Goal: Task Accomplishment & Management: Manage account settings

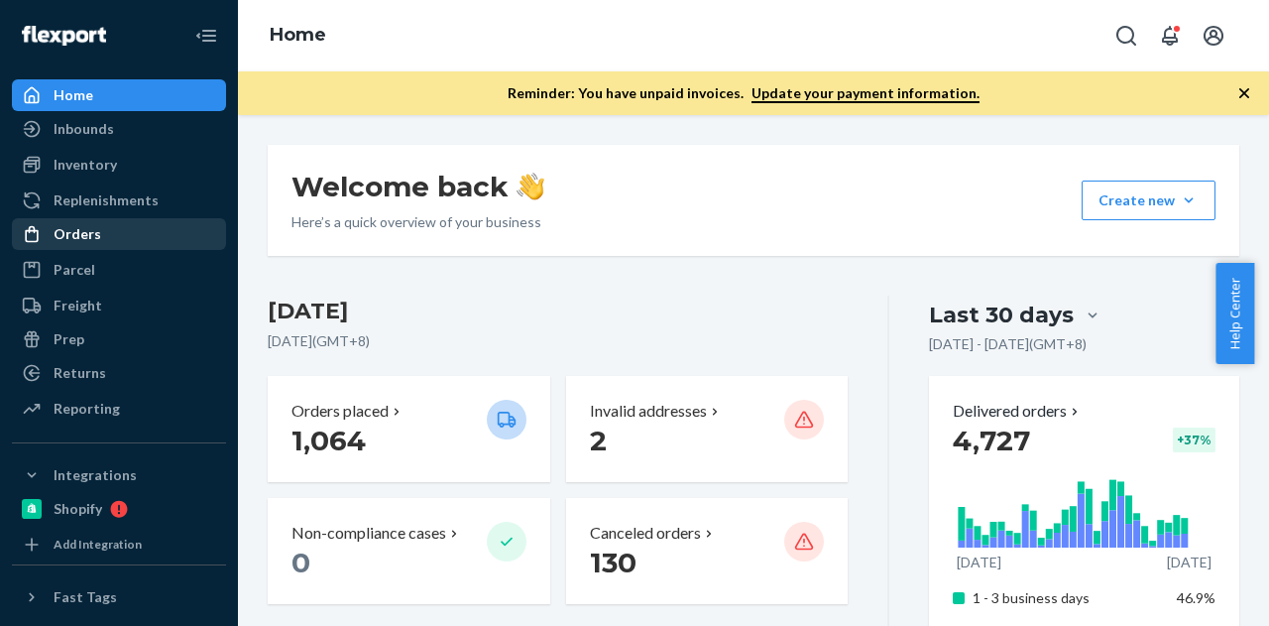
click at [115, 228] on div "Orders" at bounding box center [119, 234] width 210 height 28
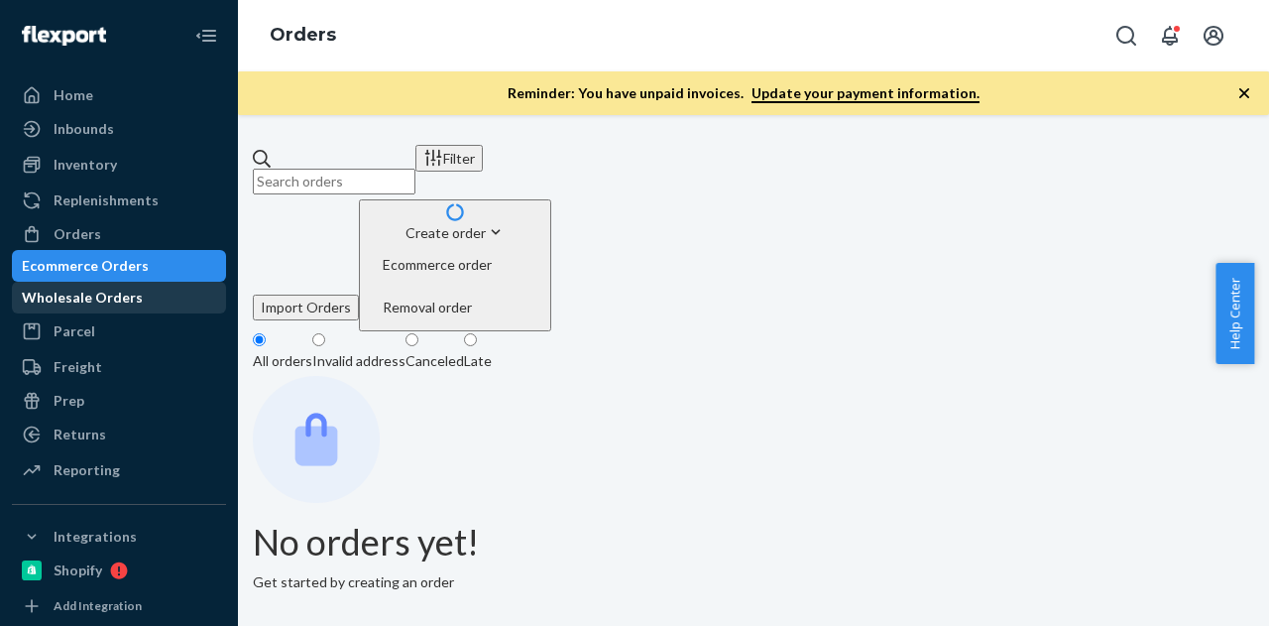
click at [98, 287] on div "Wholesale Orders" at bounding box center [119, 298] width 210 height 28
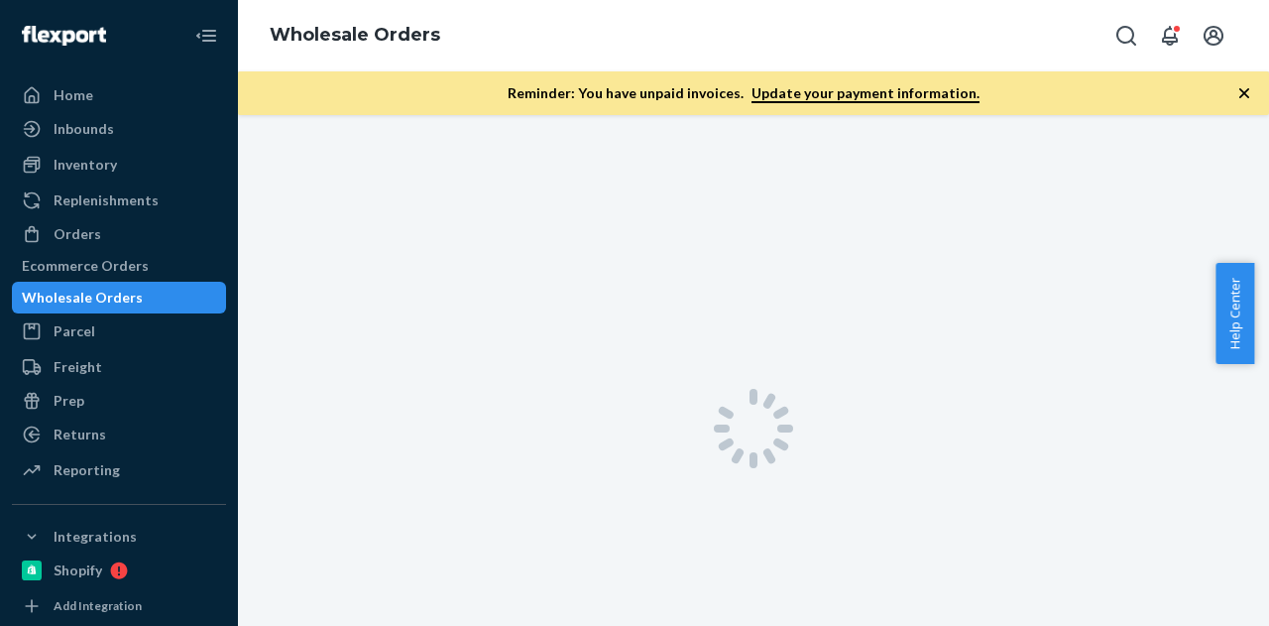
click at [98, 287] on div "Wholesale Orders" at bounding box center [119, 298] width 210 height 28
click at [1244, 91] on icon "button" at bounding box center [1245, 93] width 10 height 10
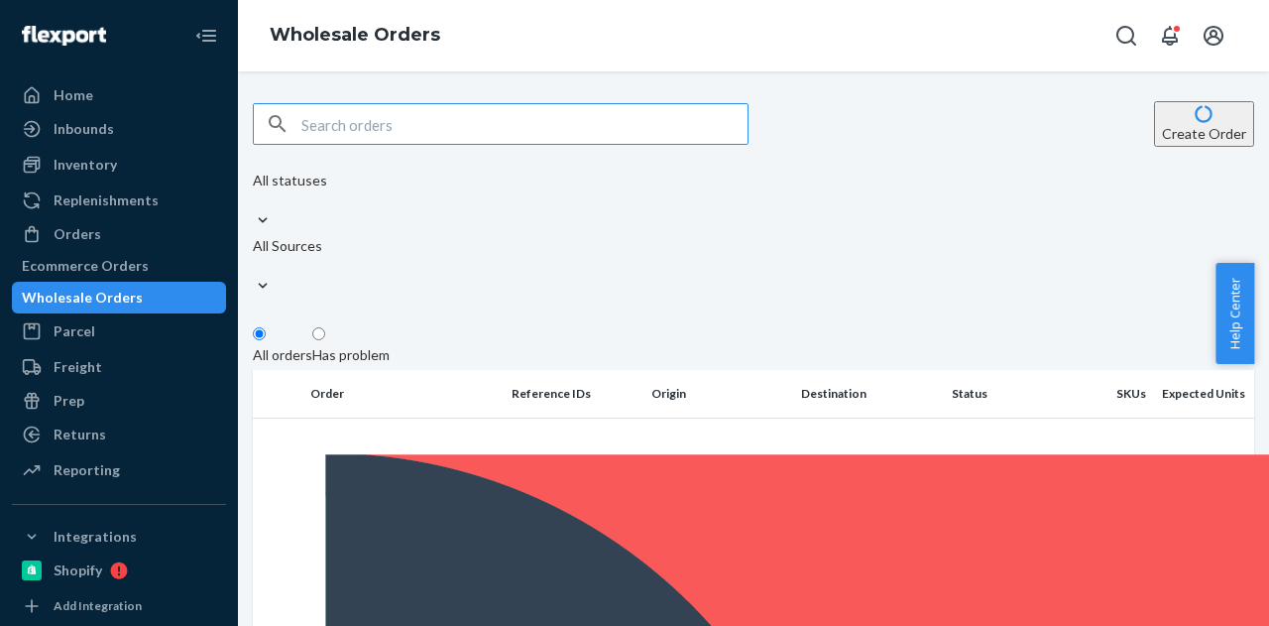
click at [553, 134] on input "text" at bounding box center [524, 124] width 446 height 40
type input "[PERSON_NAME]"
click at [149, 268] on div "Ecommerce Orders" at bounding box center [85, 266] width 127 height 20
click at [149, 269] on div "Ecommerce Orders" at bounding box center [85, 266] width 127 height 20
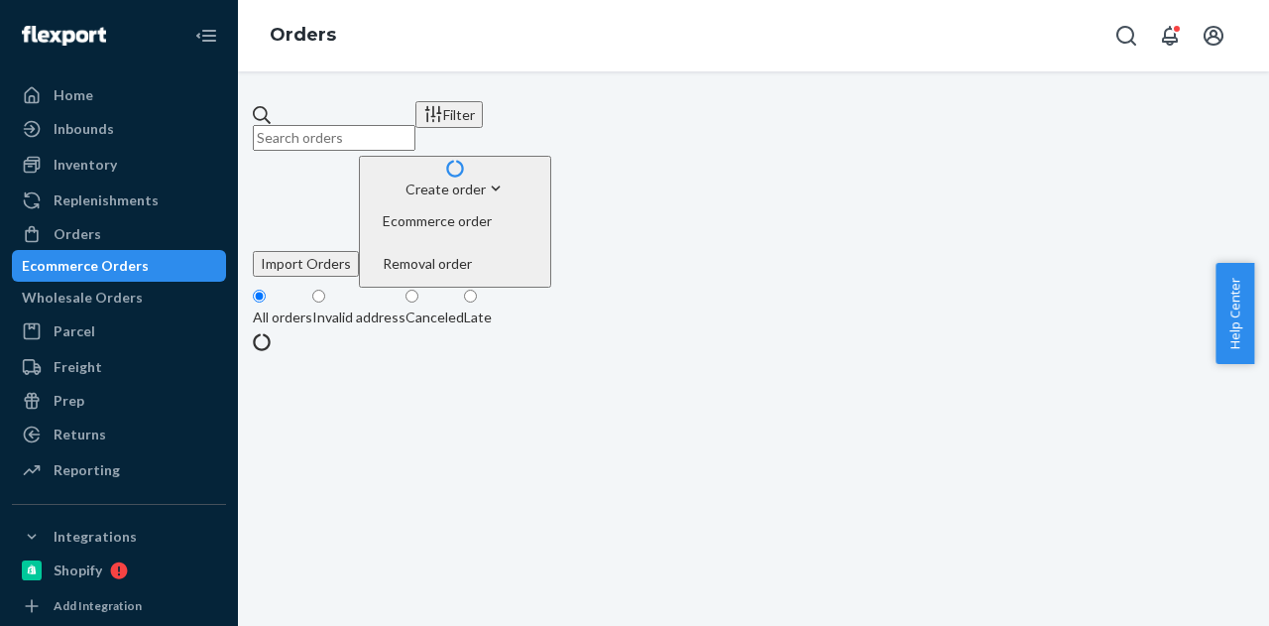
click at [416, 128] on input "text" at bounding box center [334, 138] width 163 height 26
paste input "[PERSON_NAME]"
click at [803, 288] on fieldset "All orders Invalid address Canceled Late" at bounding box center [754, 310] width 1002 height 45
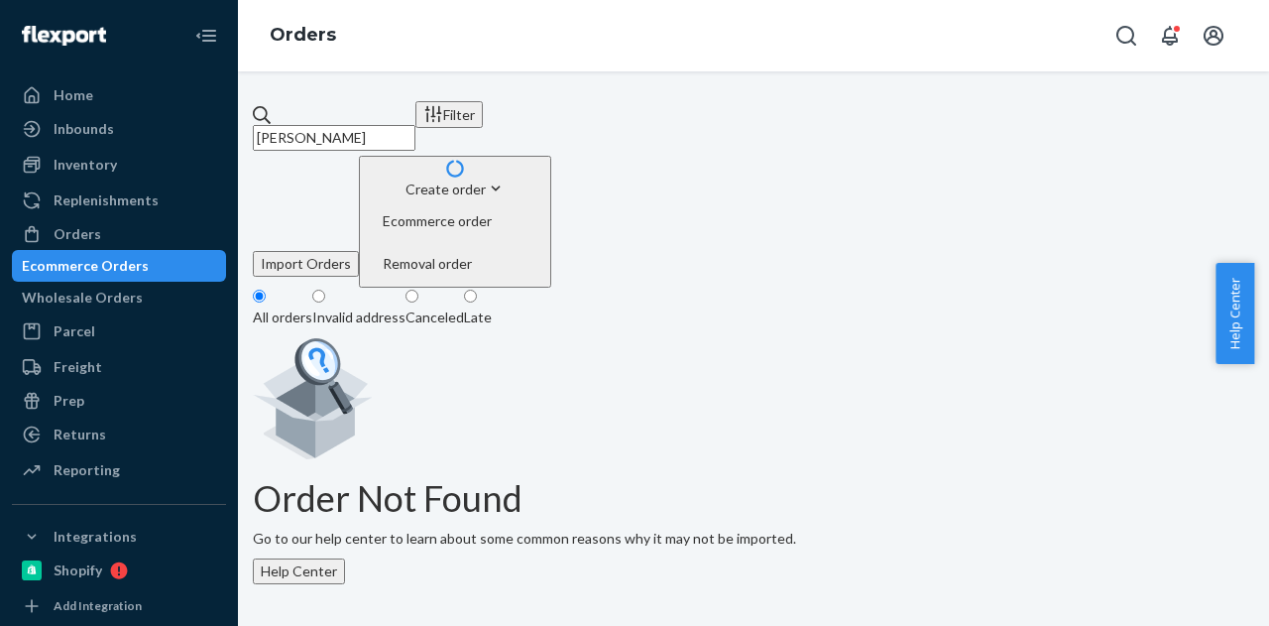
click at [416, 125] on input "[PERSON_NAME]" at bounding box center [334, 138] width 163 height 26
paste input "[PERSON_NAME] True [PERSON_NAME]"
click at [713, 288] on fieldset "All orders Invalid address Canceled Late" at bounding box center [754, 310] width 1002 height 45
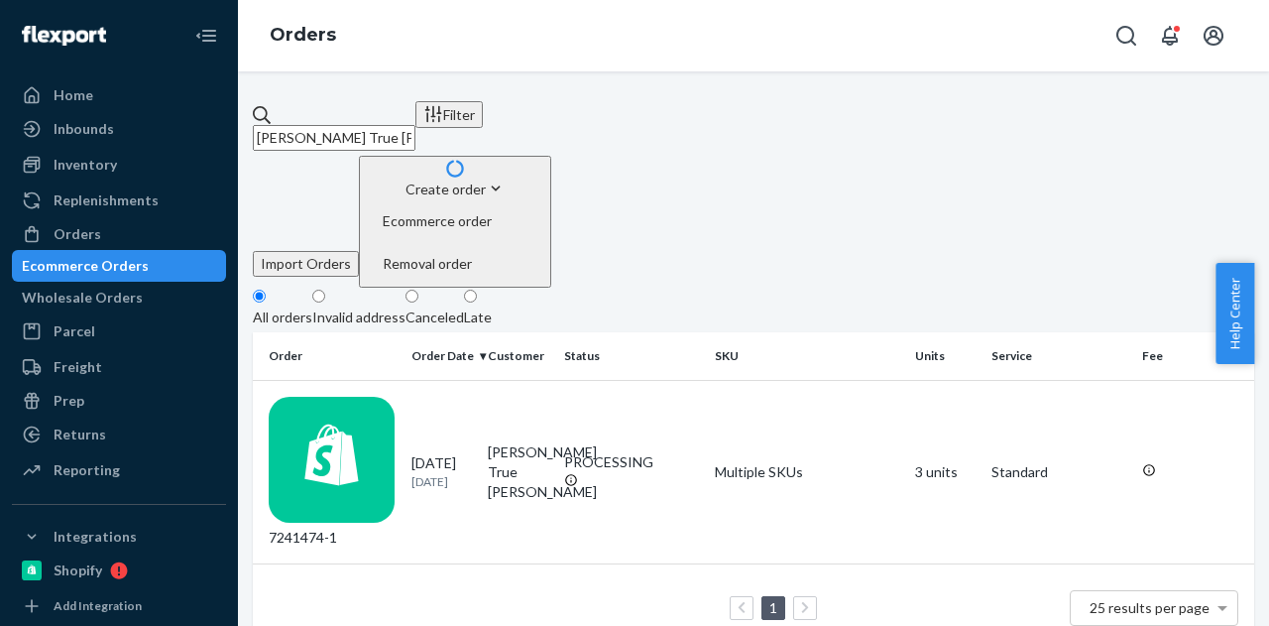
click at [416, 125] on input "[PERSON_NAME] True [PERSON_NAME]" at bounding box center [334, 138] width 163 height 26
paste input "[PERSON_NAME]"
type input "[PERSON_NAME]"
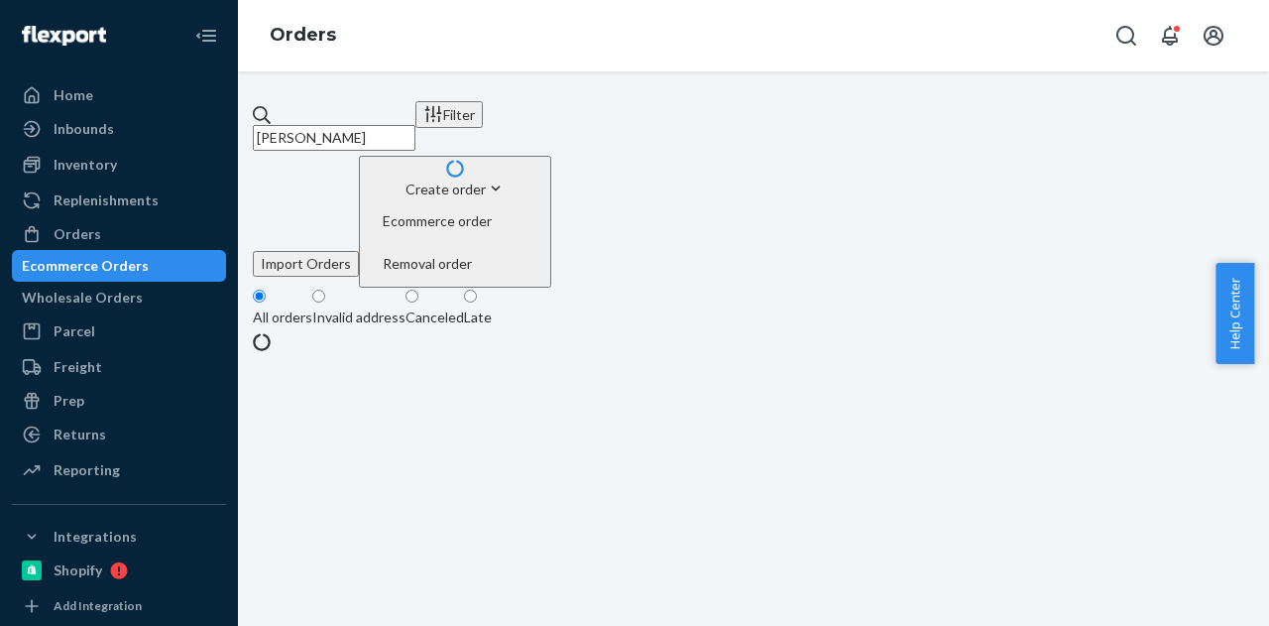
click at [754, 288] on fieldset "All orders Invalid address Canceled Late" at bounding box center [754, 310] width 1002 height 45
